Goal: Task Accomplishment & Management: Use online tool/utility

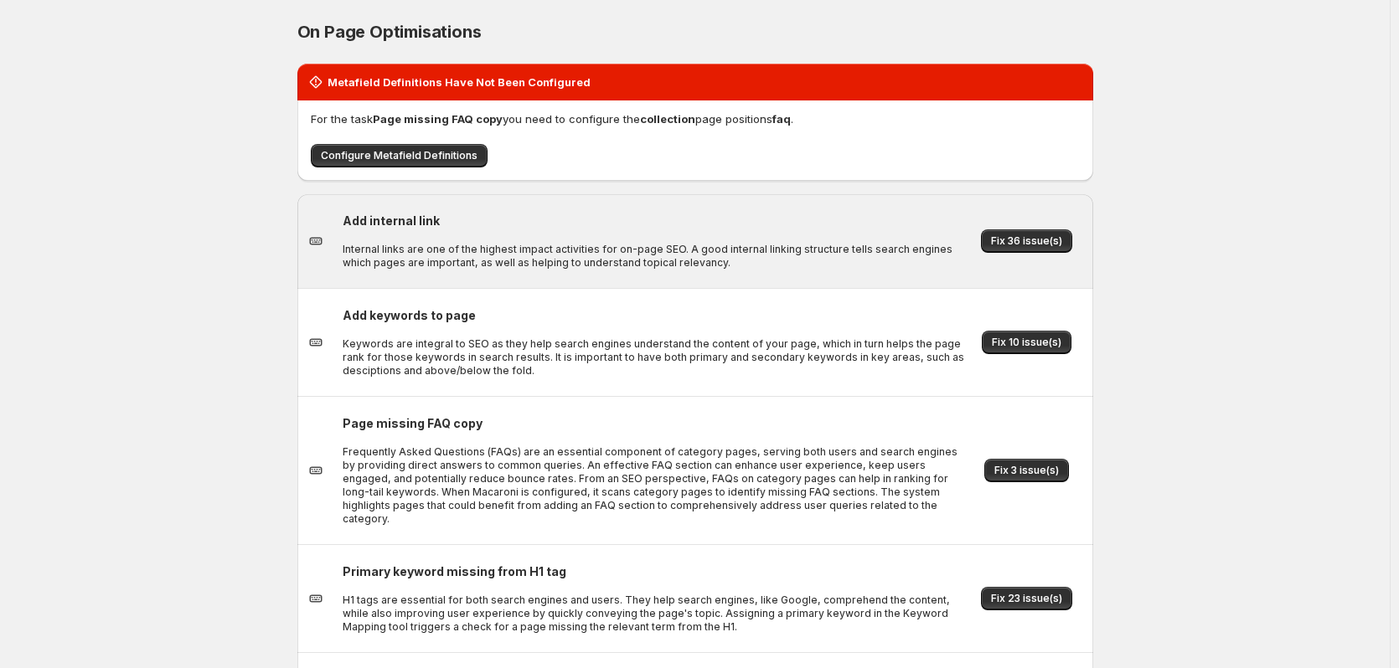
click at [1022, 229] on div "Fix 36 issue(s)" at bounding box center [1027, 241] width 111 height 40
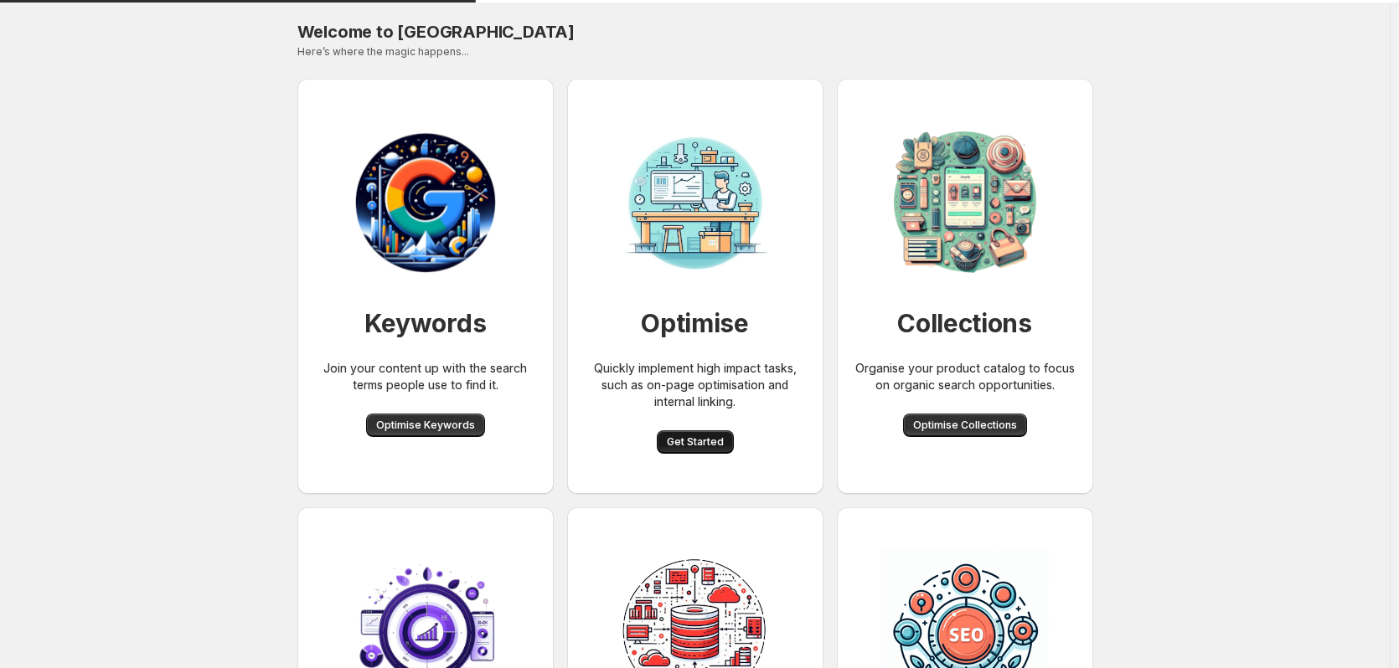
click at [693, 448] on span "Get Started" at bounding box center [695, 441] width 57 height 13
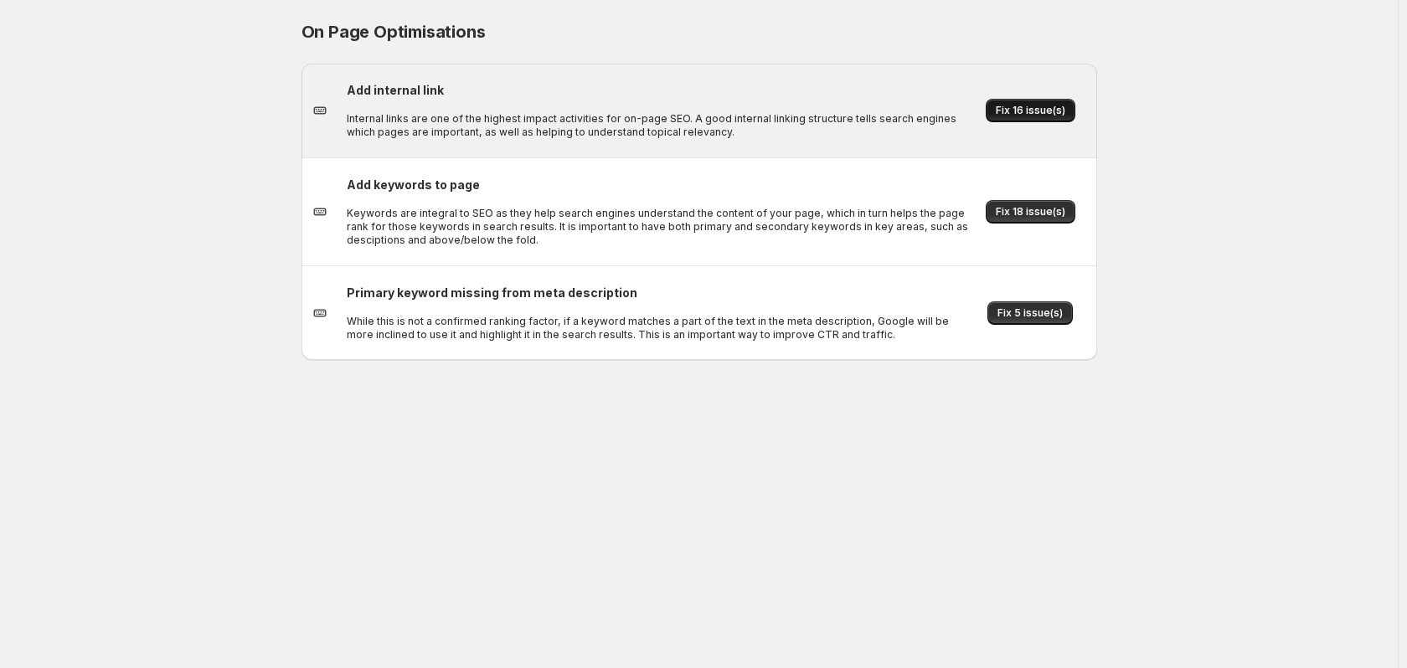
click at [1008, 106] on span "Fix 16 issue(s)" at bounding box center [1031, 110] width 70 height 13
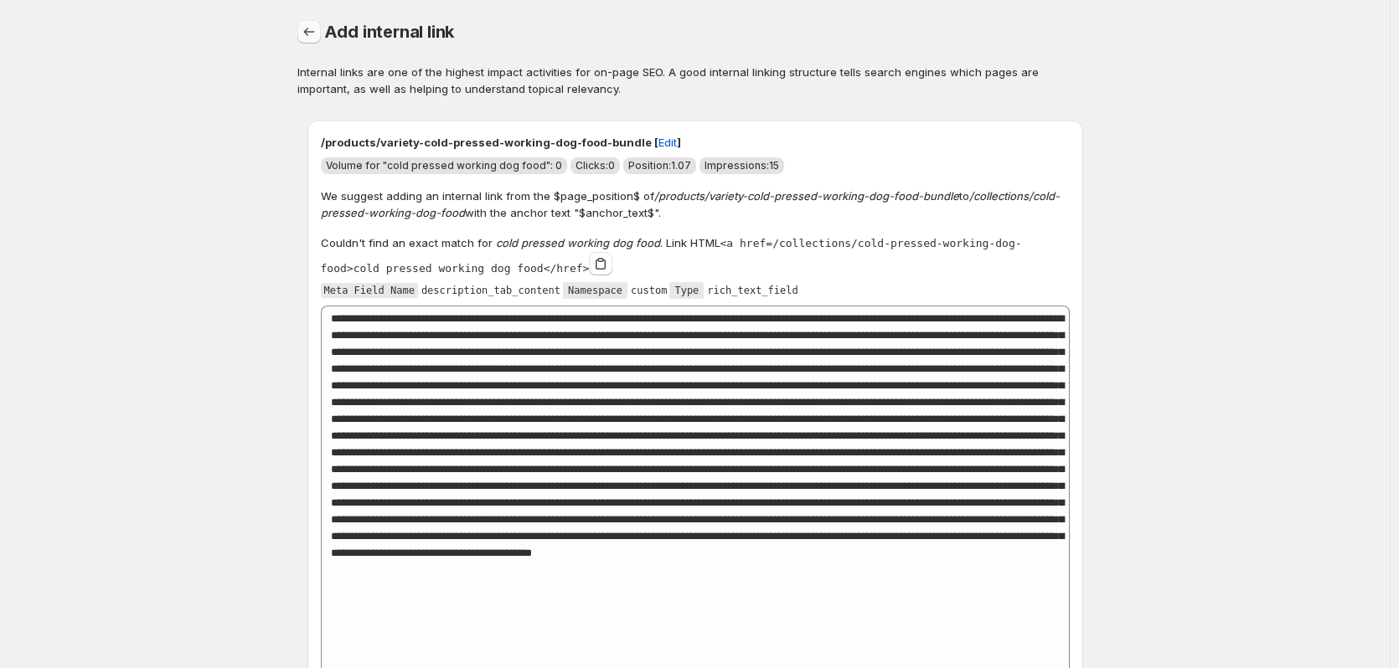
click at [309, 23] on button "button" at bounding box center [308, 31] width 23 height 23
